Goal: Transaction & Acquisition: Book appointment/travel/reservation

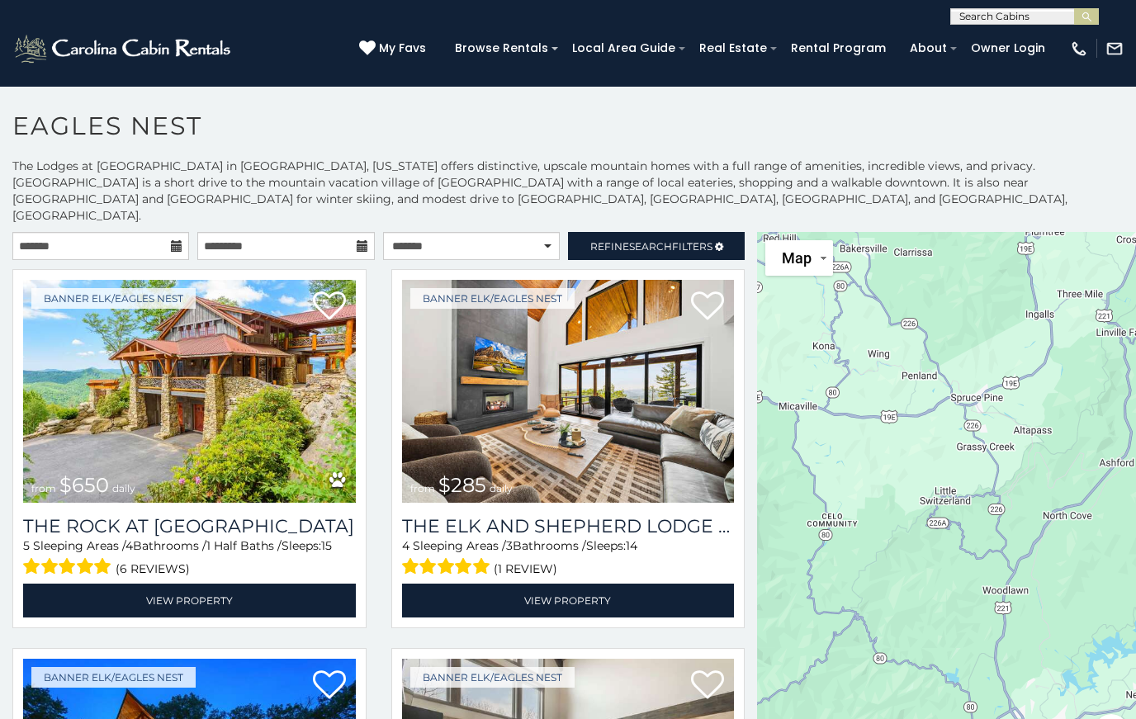
click at [714, 232] on link "Refine Search Filters" at bounding box center [656, 246] width 177 height 28
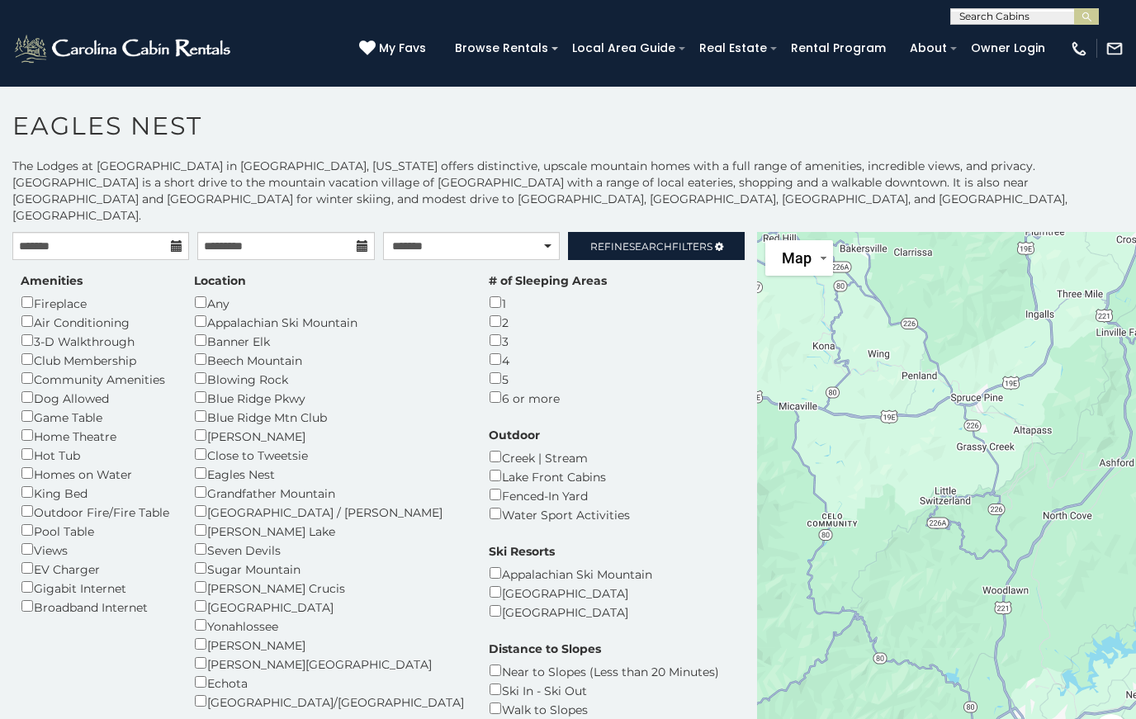
click at [721, 232] on link "Refine Search Filters" at bounding box center [656, 246] width 177 height 28
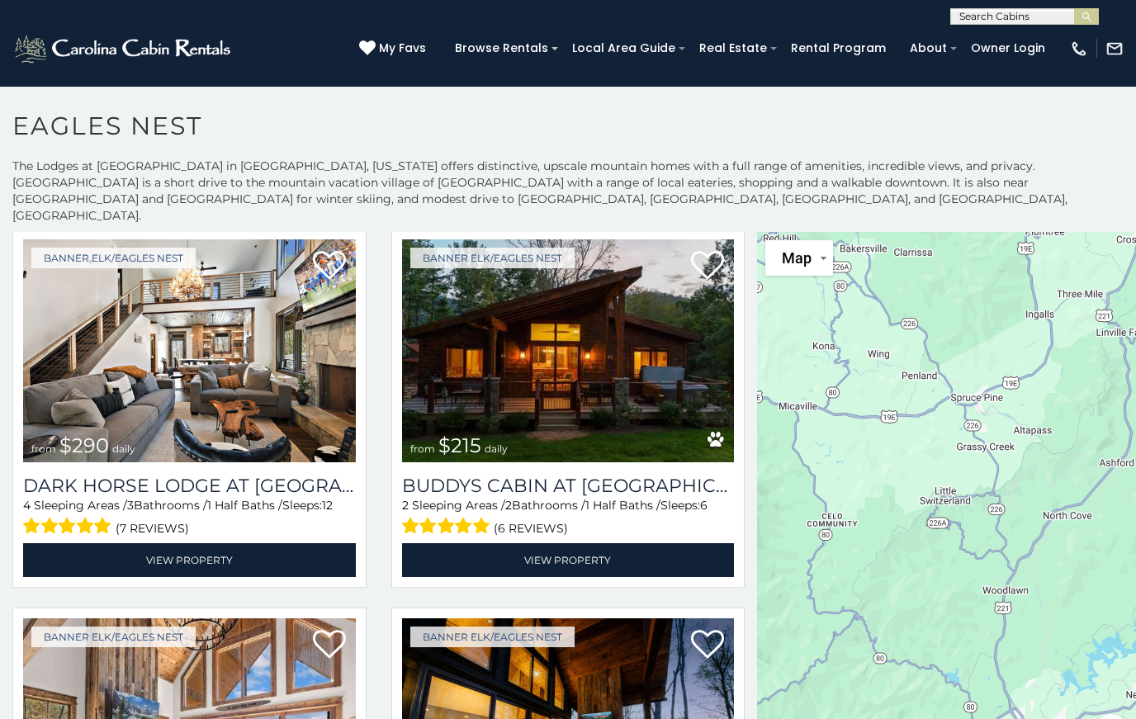
scroll to position [2315, 0]
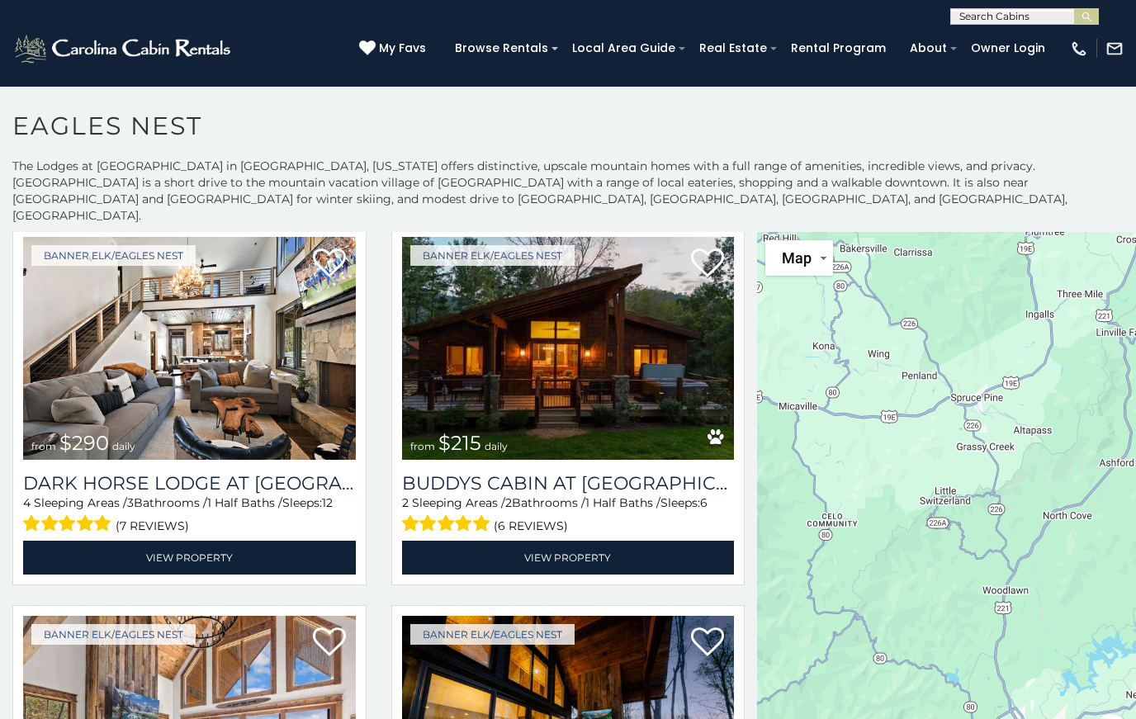
click at [607, 360] on img at bounding box center [568, 348] width 333 height 223
click at [581, 362] on img at bounding box center [568, 348] width 333 height 223
click at [571, 545] on link "View Property" at bounding box center [568, 558] width 333 height 34
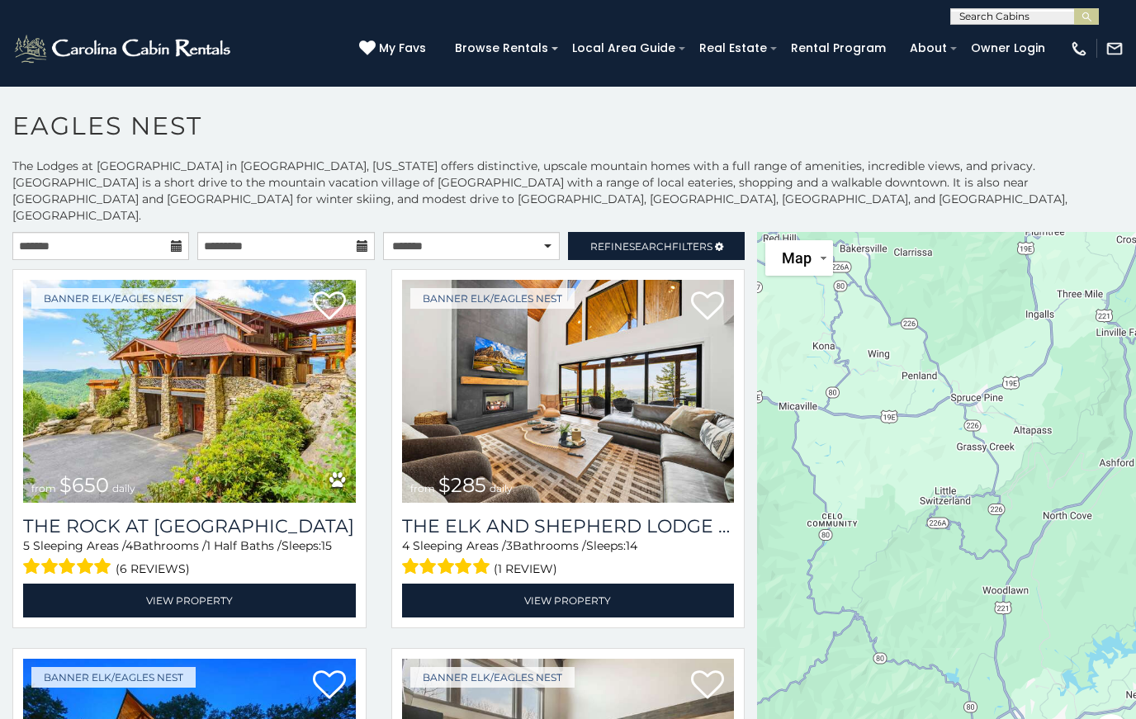
scroll to position [0, 0]
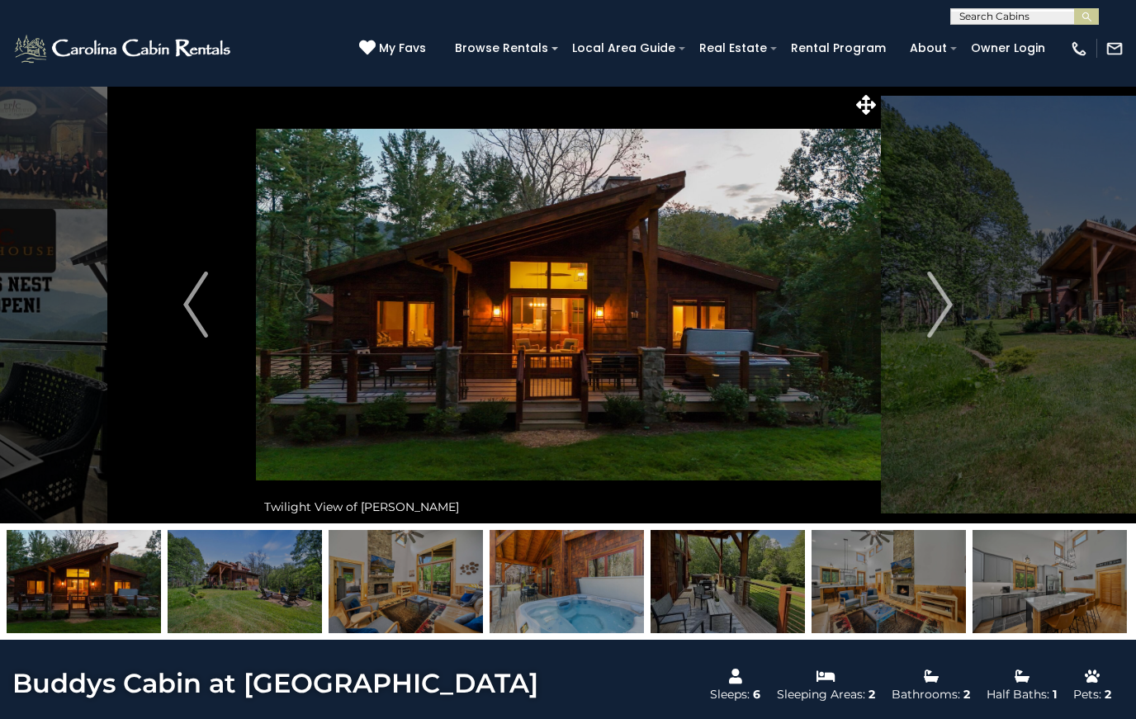
click at [950, 311] on img "Next" at bounding box center [940, 305] width 25 height 66
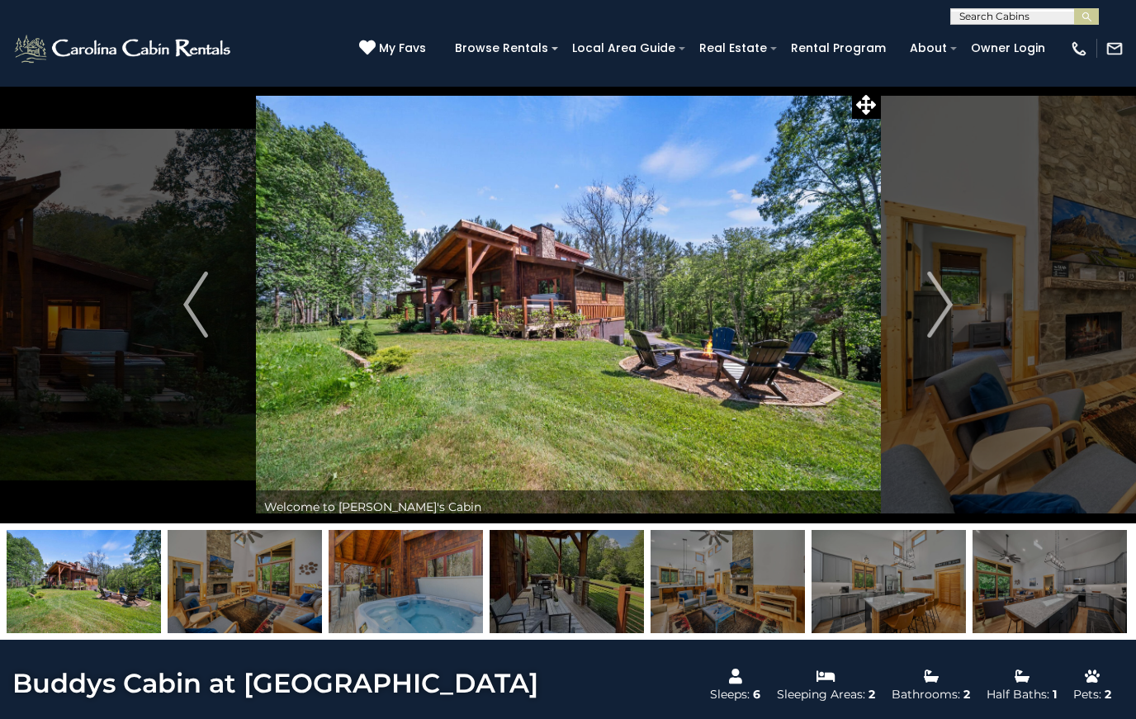
click at [947, 295] on img "Next" at bounding box center [940, 305] width 25 height 66
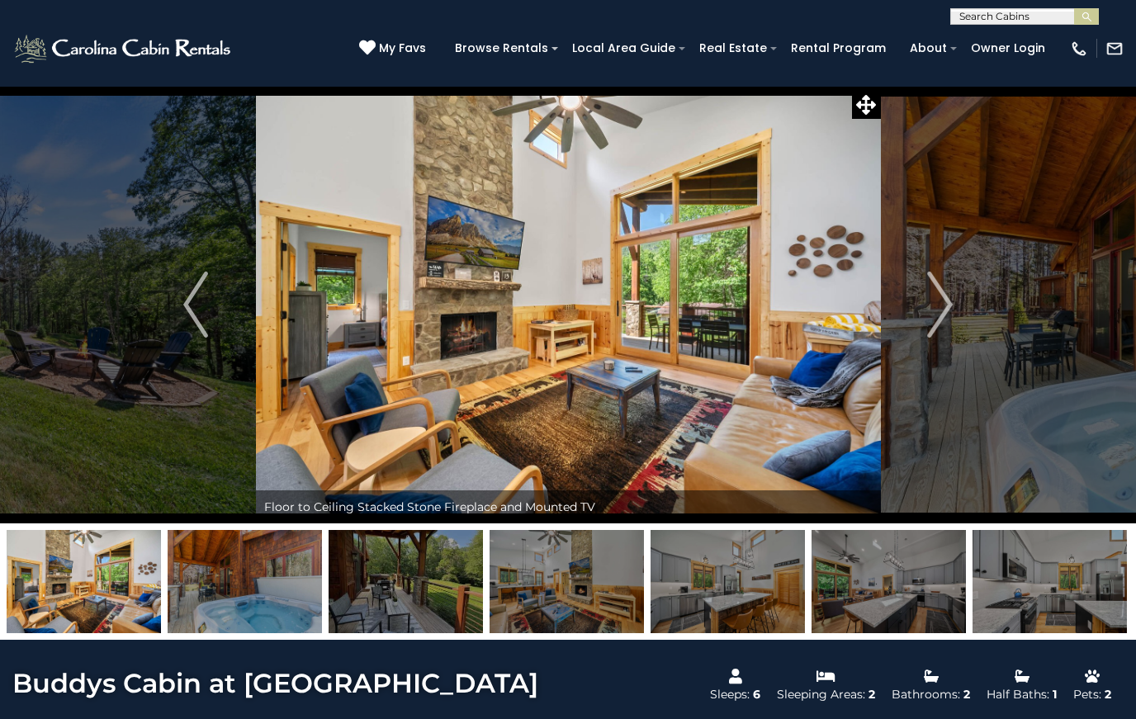
click at [952, 307] on img "Next" at bounding box center [940, 305] width 25 height 66
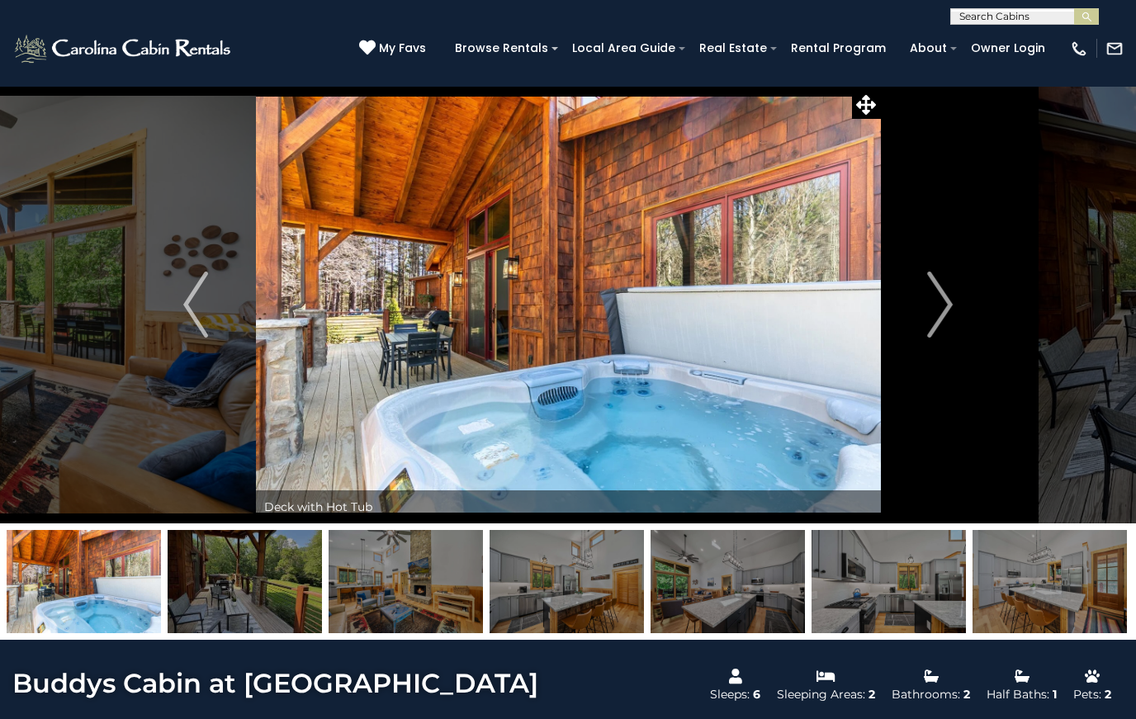
click at [956, 303] on button "Next" at bounding box center [940, 304] width 120 height 437
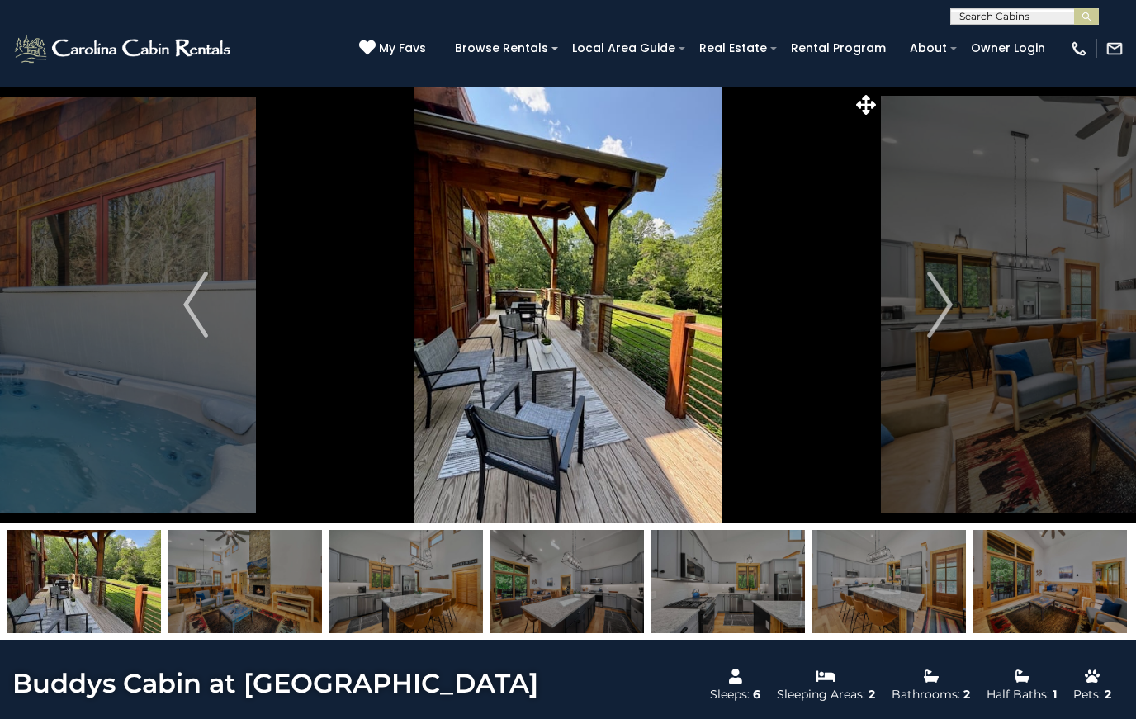
click at [952, 303] on img "Next" at bounding box center [940, 305] width 25 height 66
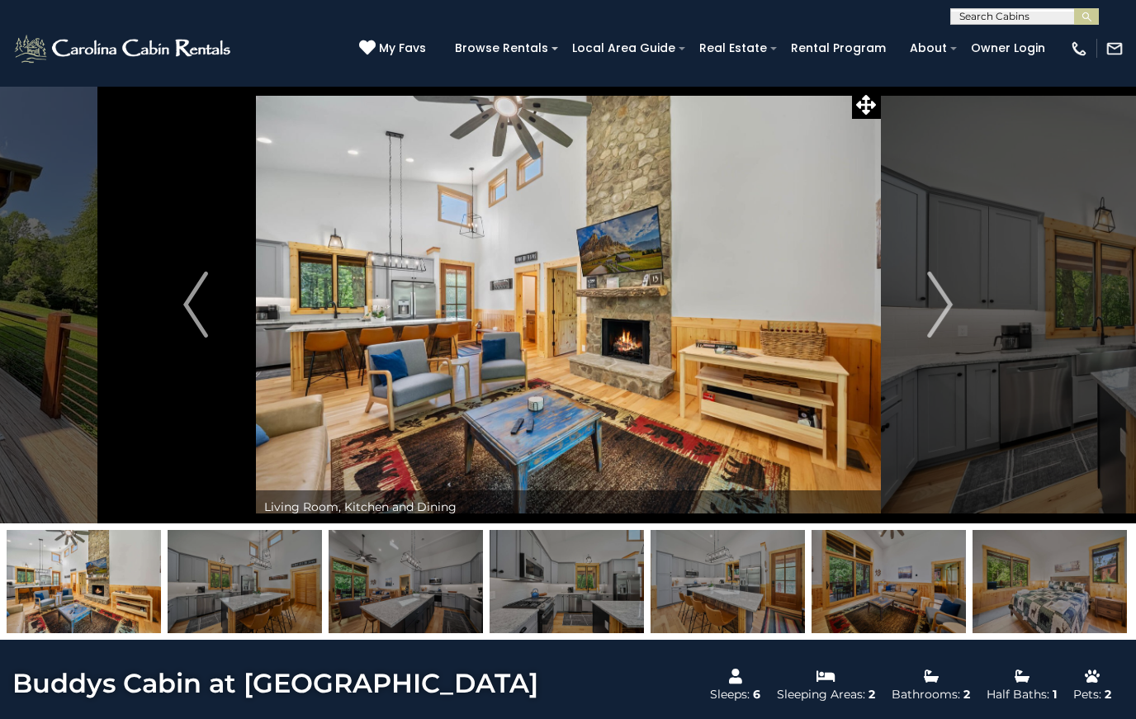
click at [950, 290] on img "Next" at bounding box center [940, 305] width 25 height 66
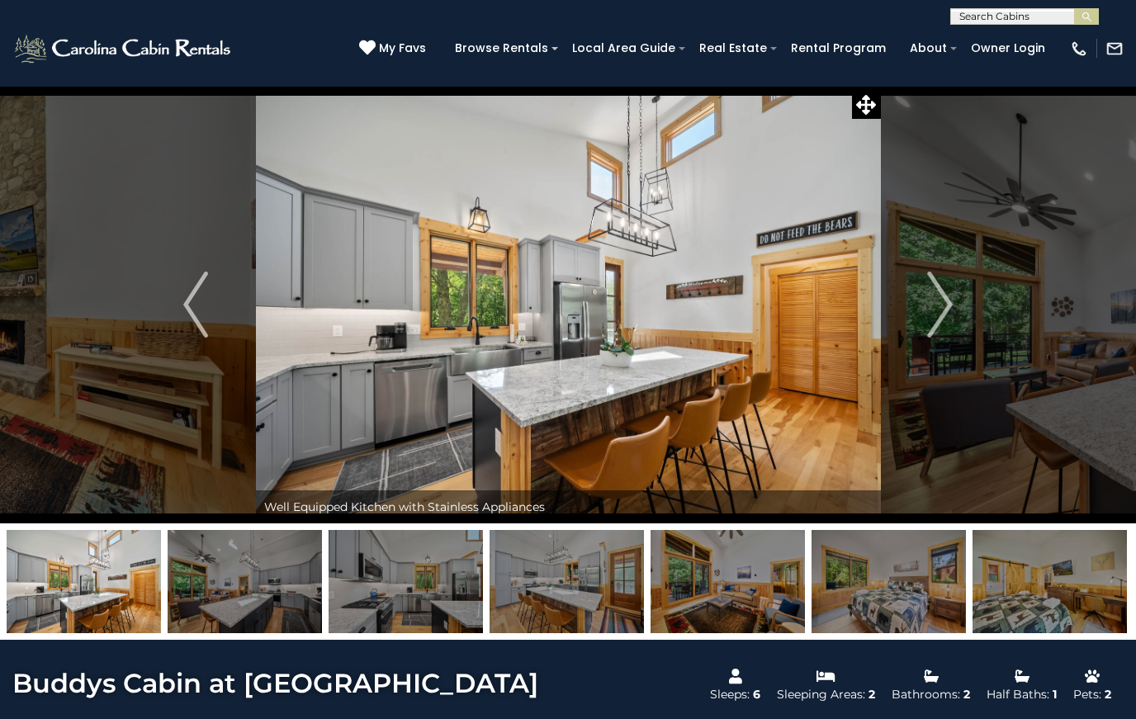
click at [946, 285] on img "Next" at bounding box center [940, 305] width 25 height 66
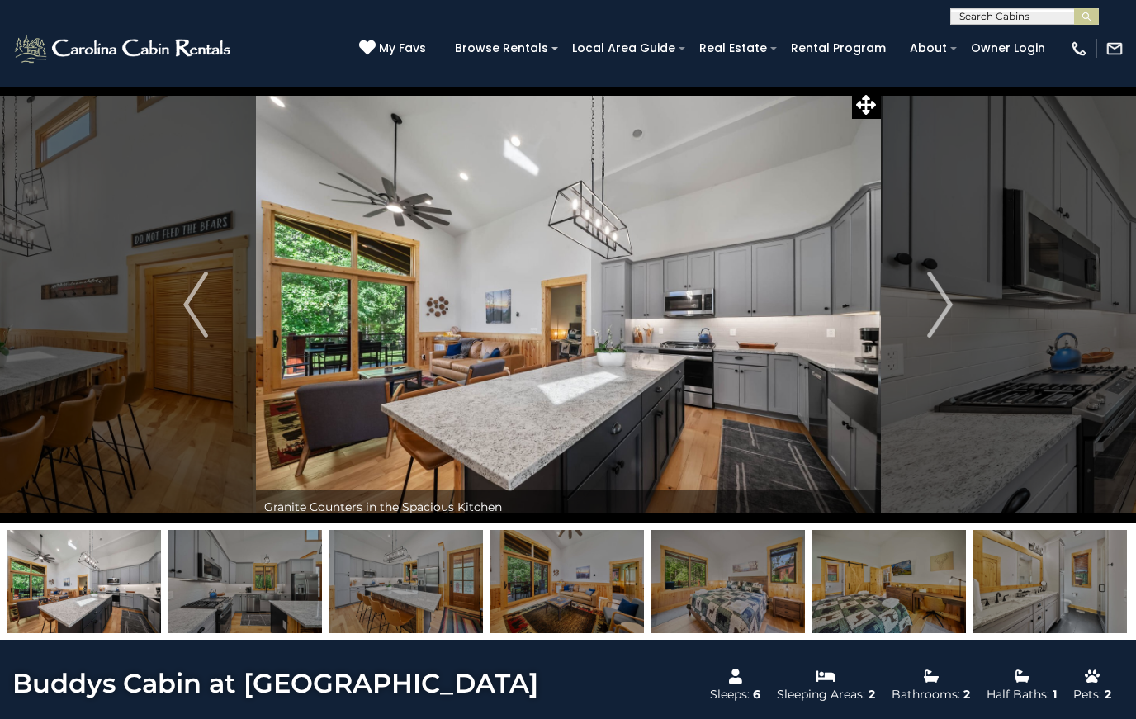
click at [952, 314] on img "Next" at bounding box center [940, 305] width 25 height 66
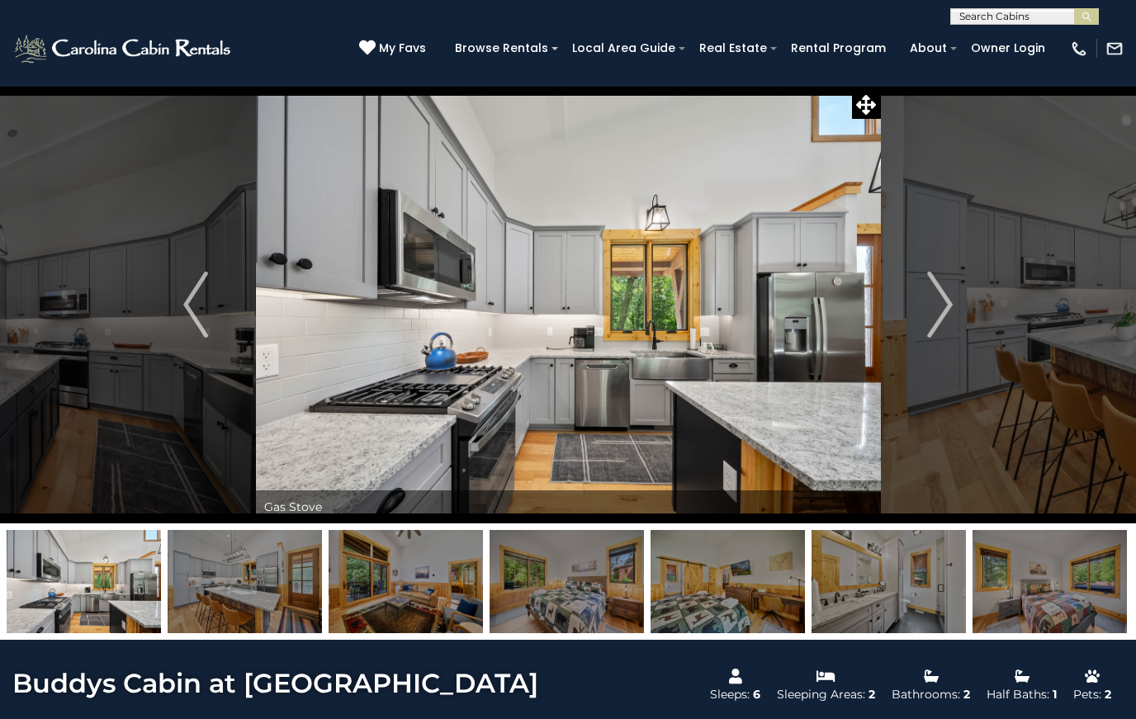
click at [955, 316] on button "Next" at bounding box center [940, 304] width 120 height 437
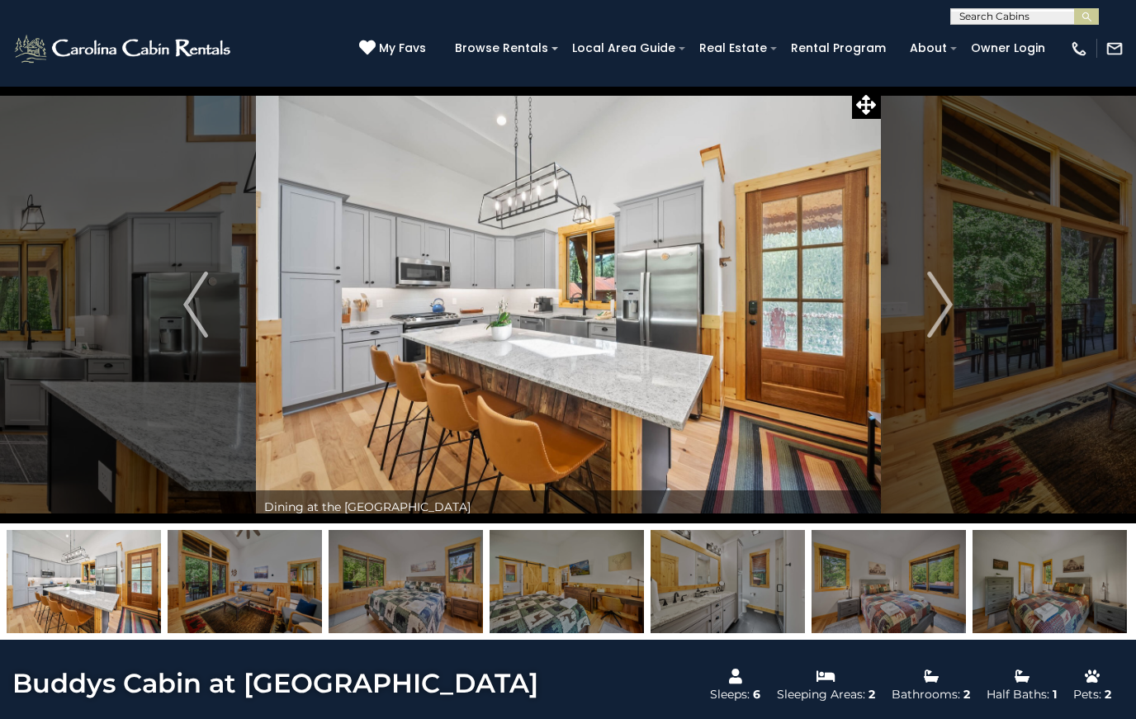
click at [961, 318] on button "Next" at bounding box center [940, 304] width 120 height 437
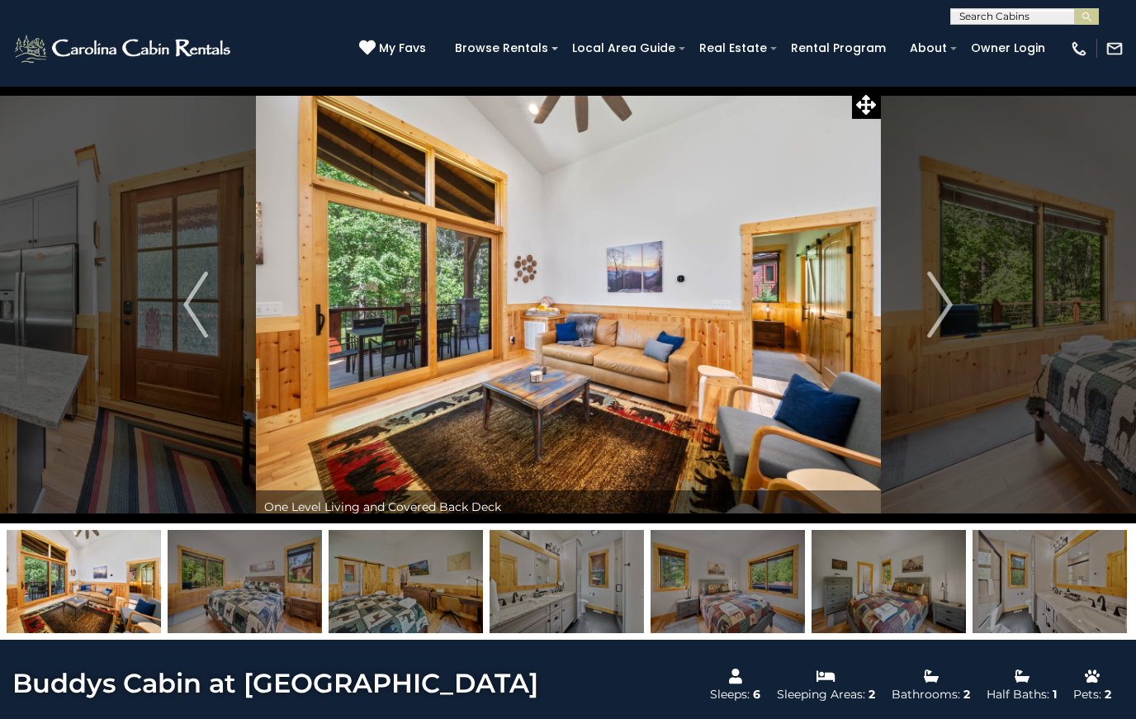
click at [956, 308] on button "Next" at bounding box center [940, 304] width 120 height 437
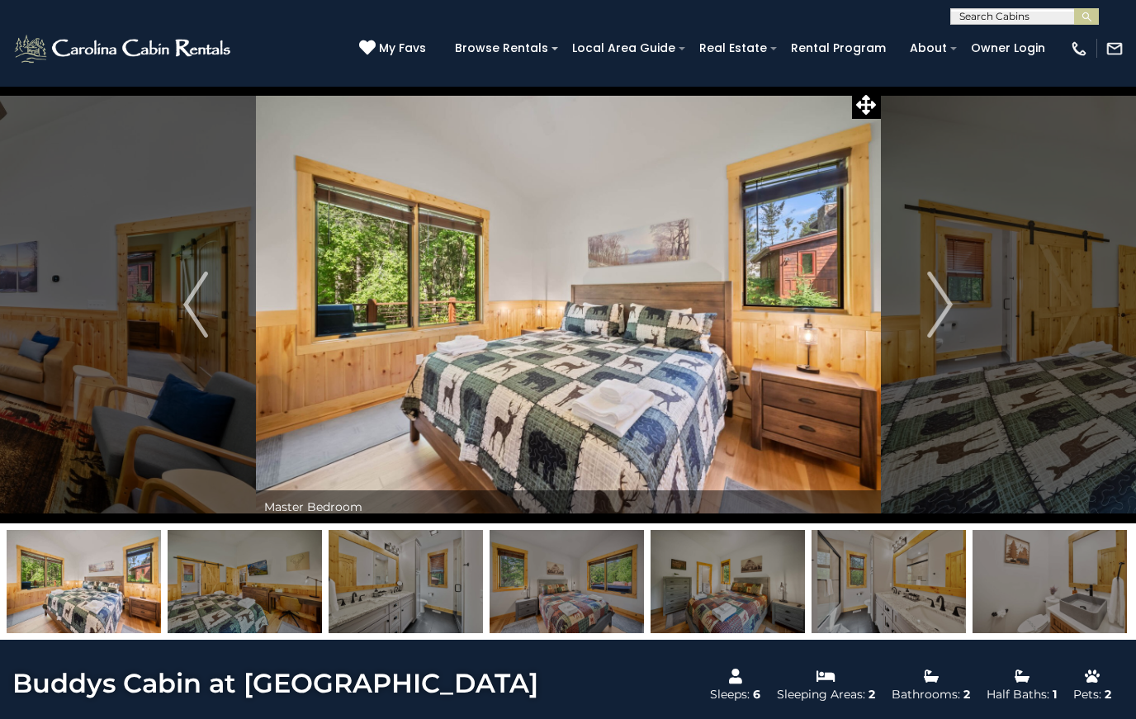
click at [948, 309] on img "Next" at bounding box center [940, 305] width 25 height 66
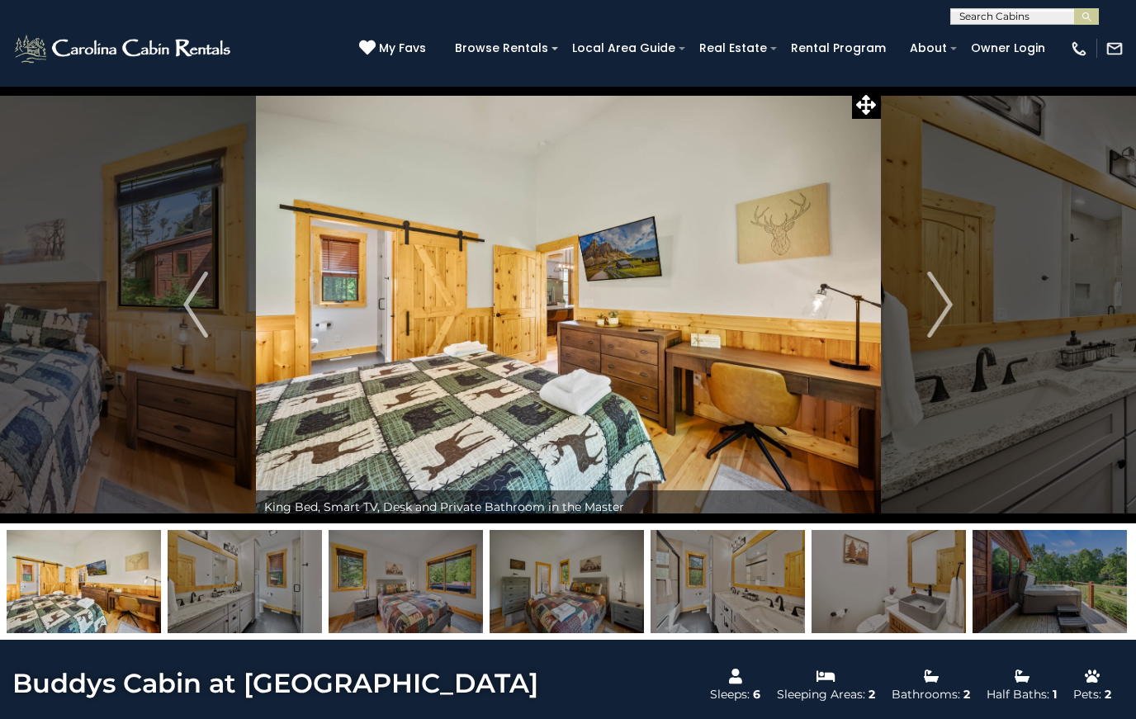
click at [956, 296] on button "Next" at bounding box center [940, 304] width 120 height 437
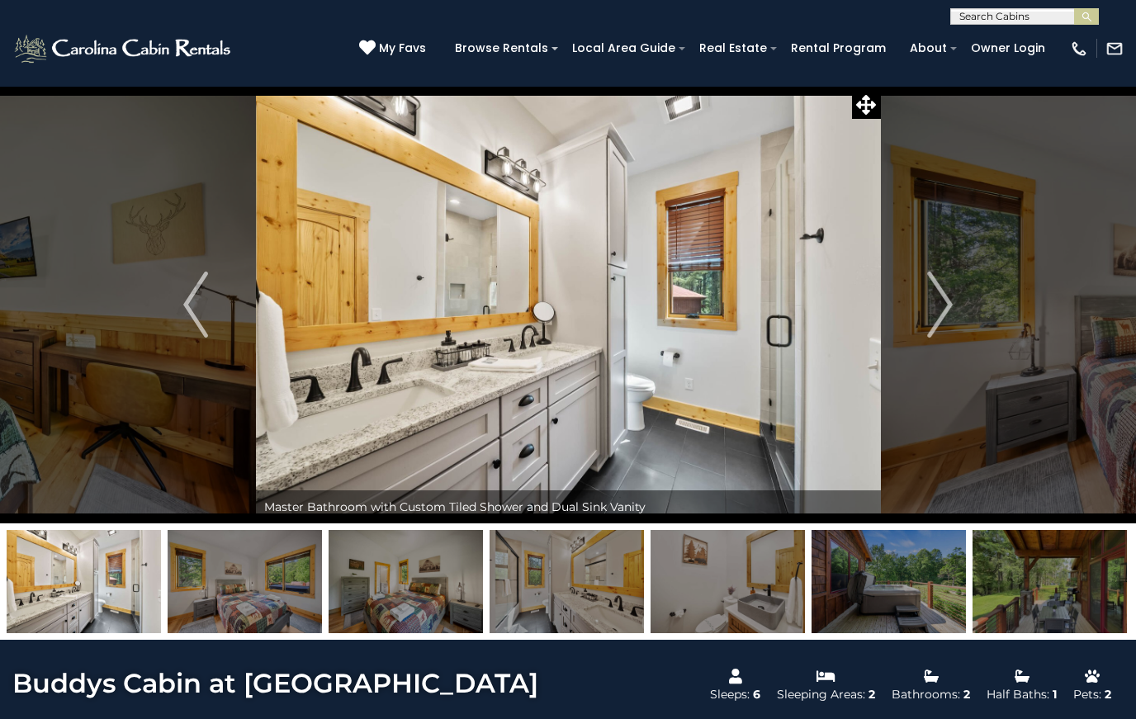
click at [951, 301] on img "Next" at bounding box center [940, 305] width 25 height 66
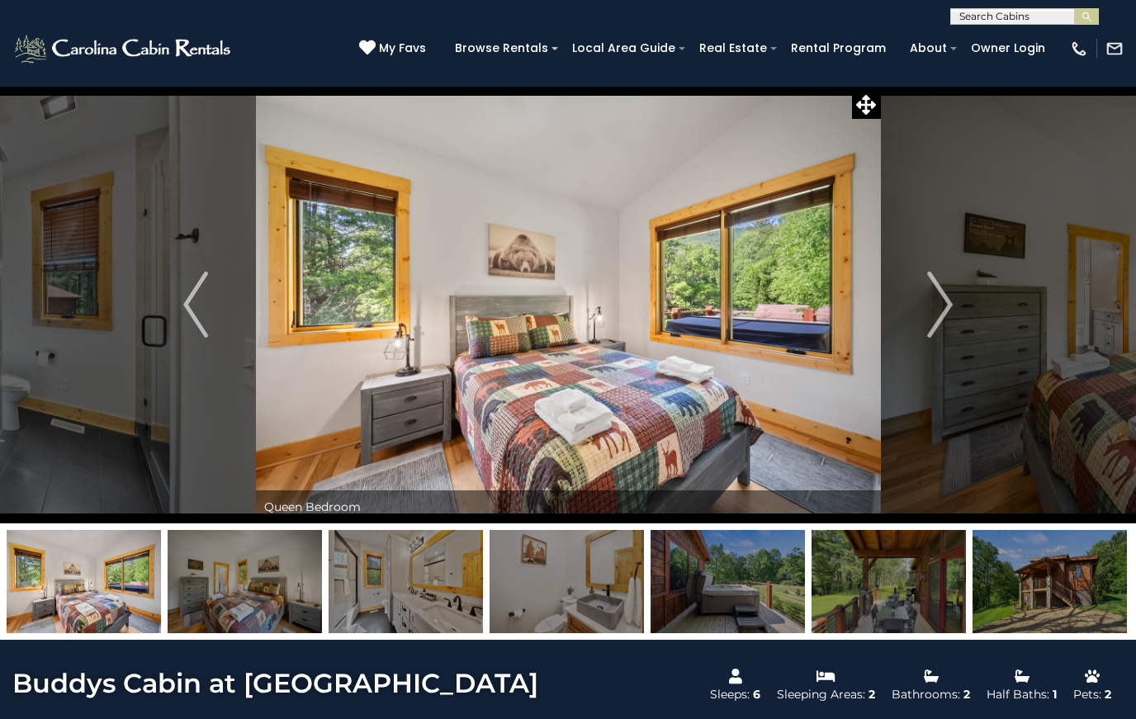
click at [951, 312] on img "Next" at bounding box center [940, 305] width 25 height 66
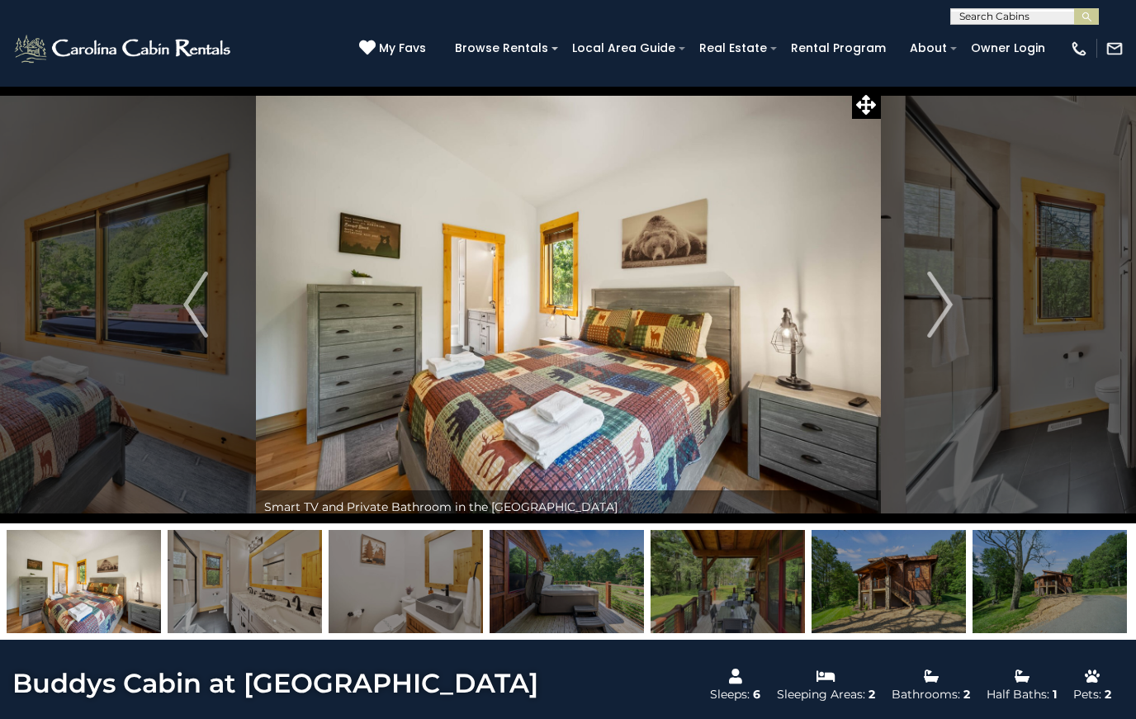
click at [949, 310] on img "Next" at bounding box center [940, 305] width 25 height 66
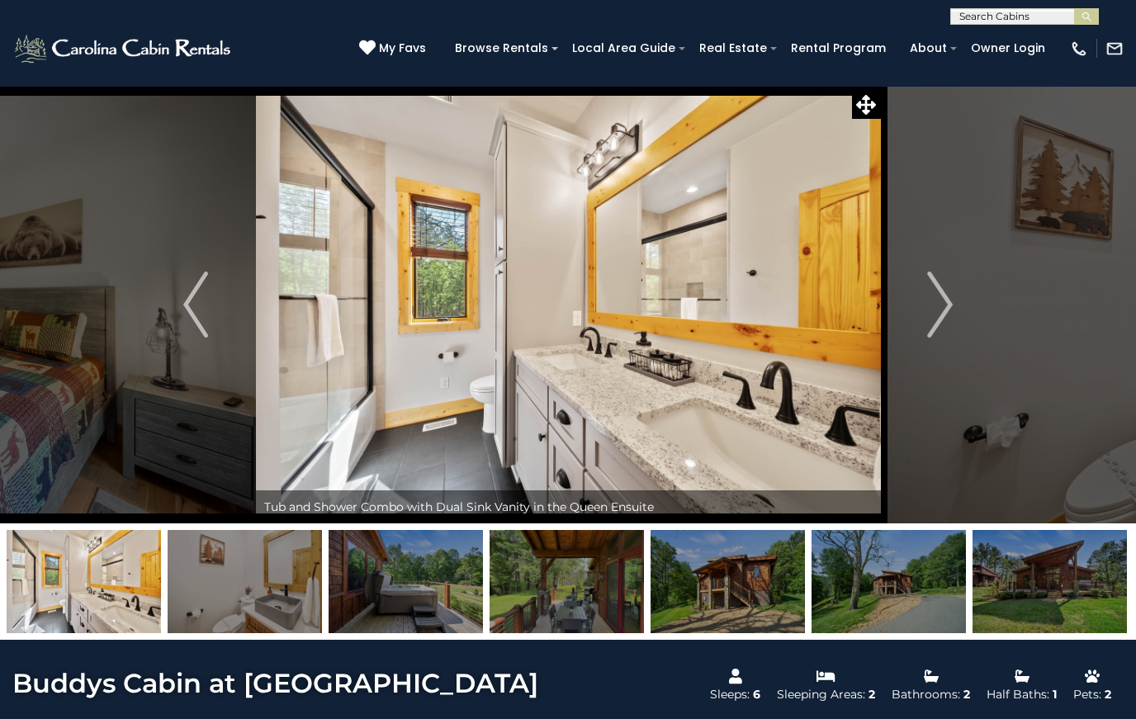
click at [953, 310] on button "Next" at bounding box center [940, 304] width 120 height 437
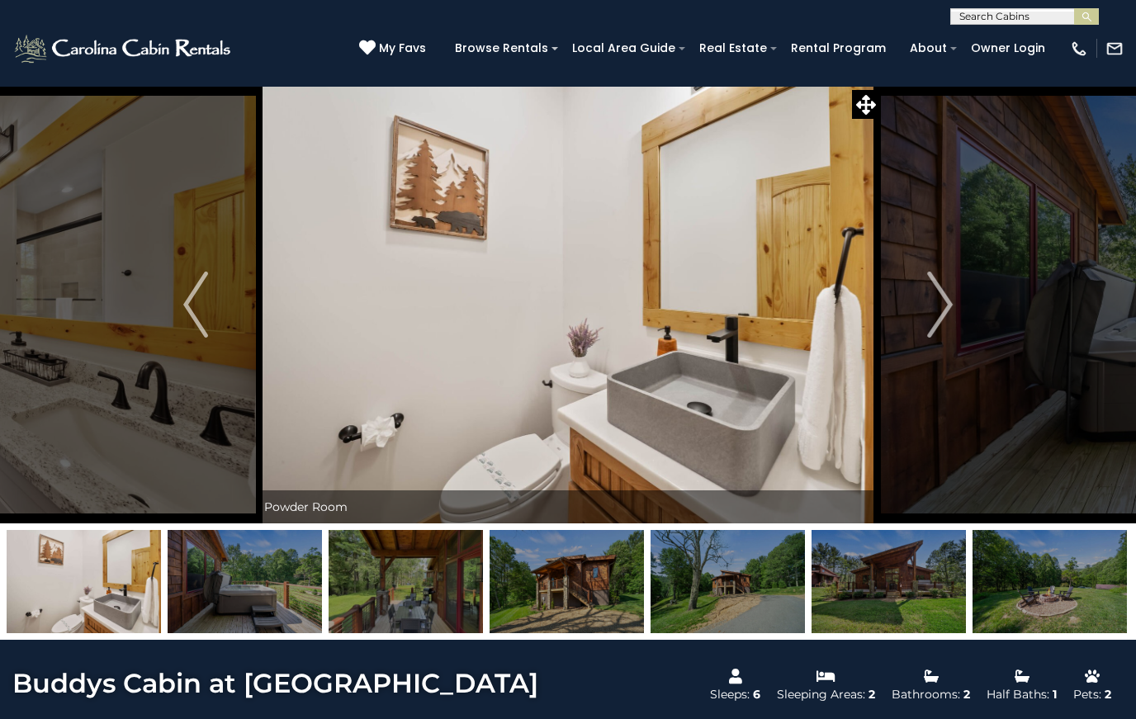
click at [959, 316] on button "Next" at bounding box center [940, 304] width 120 height 437
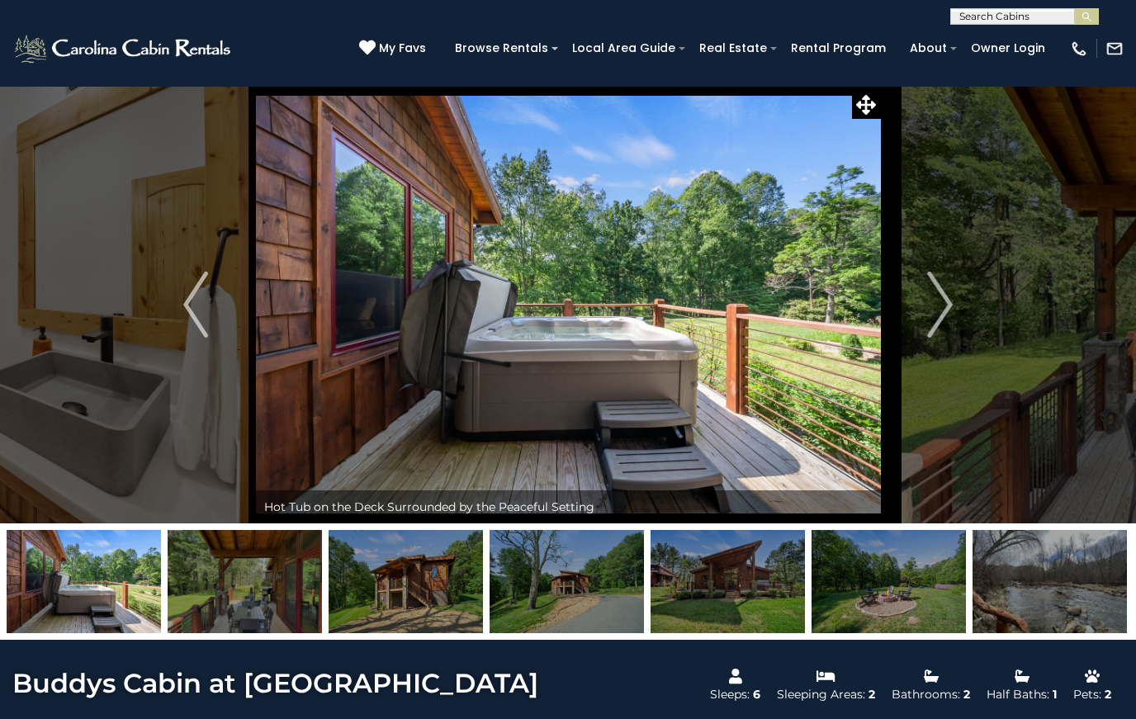
click at [950, 315] on img "Next" at bounding box center [940, 305] width 25 height 66
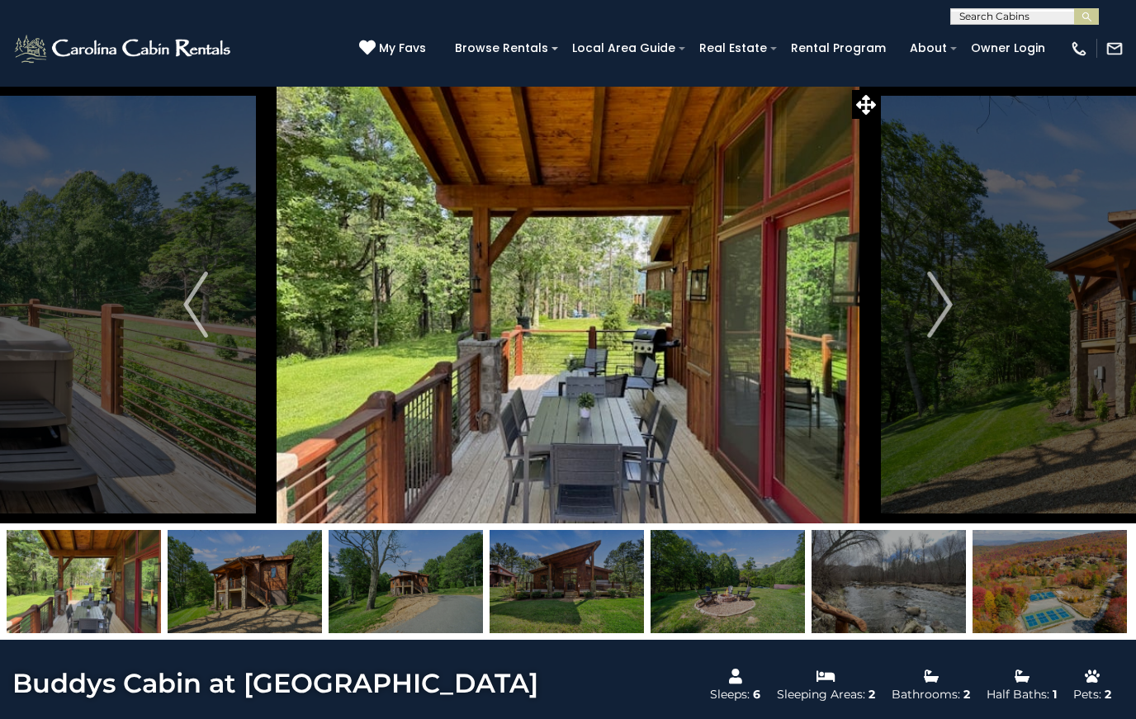
click at [957, 300] on button "Next" at bounding box center [940, 304] width 120 height 437
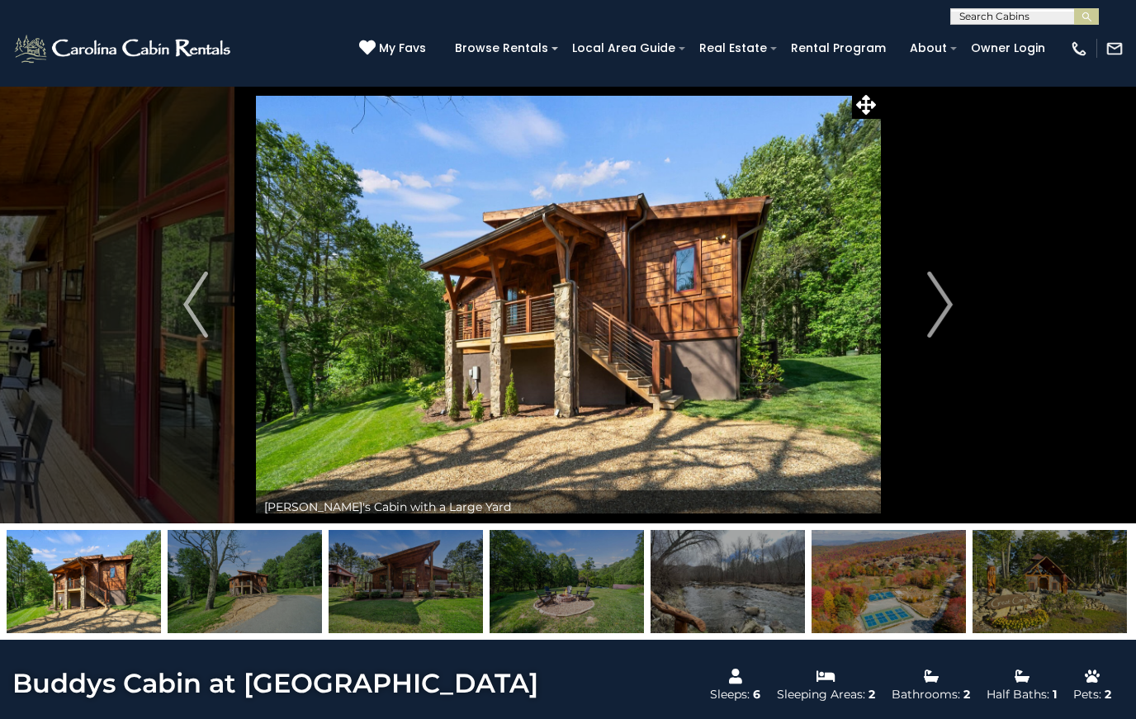
click at [956, 309] on button "Next" at bounding box center [940, 304] width 120 height 437
